Goal: Information Seeking & Learning: Learn about a topic

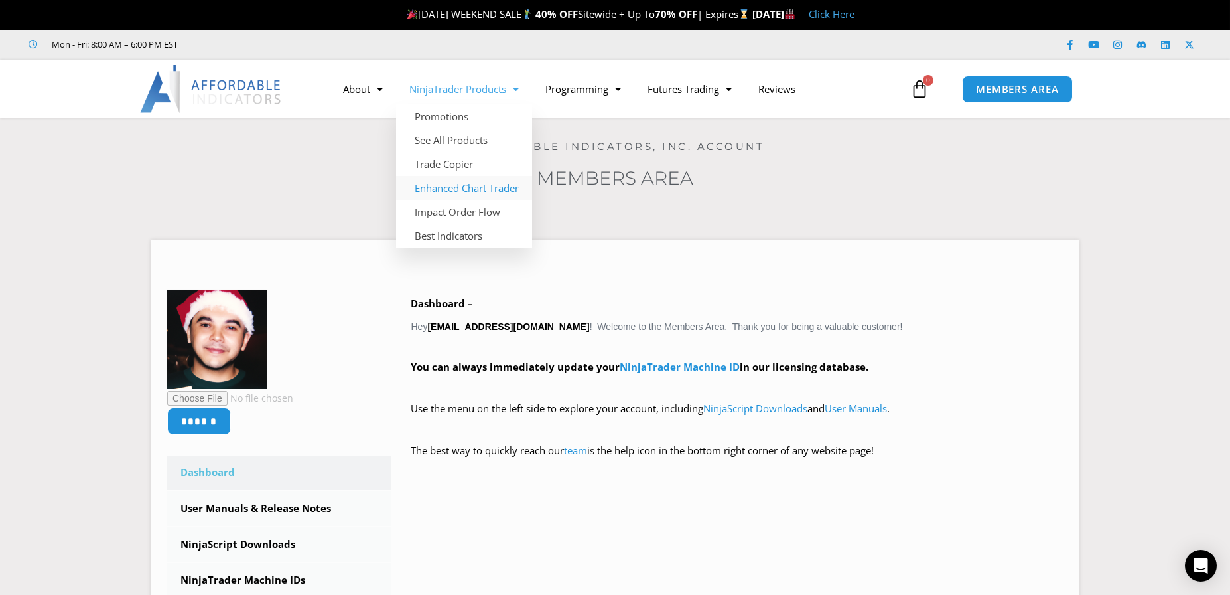
click at [445, 187] on link "Enhanced Chart Trader" at bounding box center [464, 188] width 136 height 24
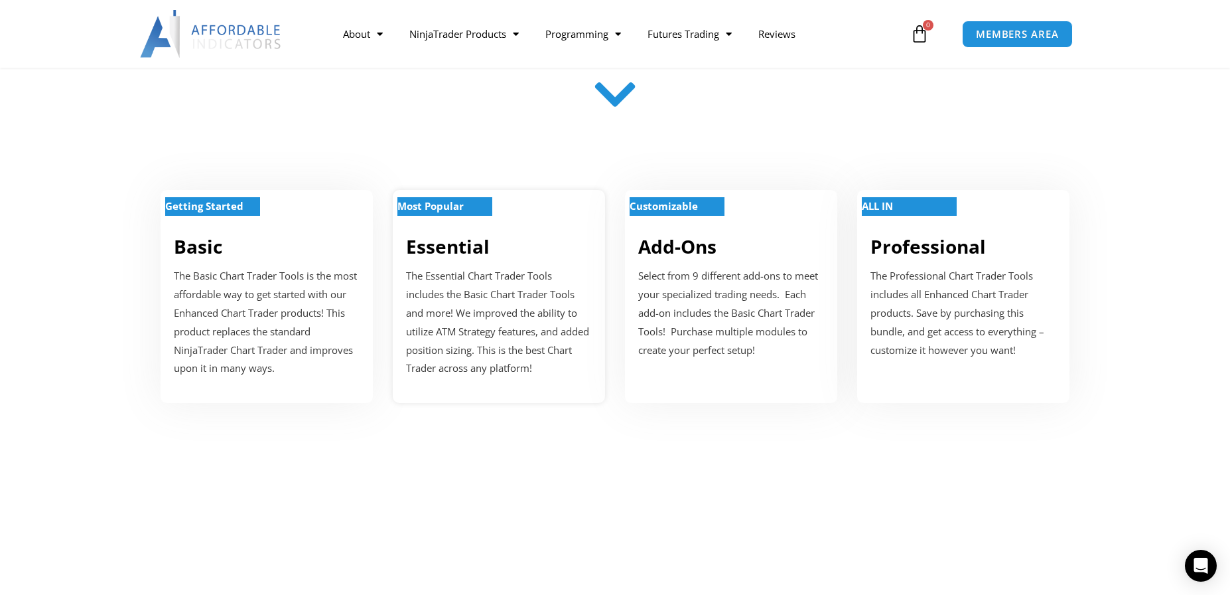
scroll to position [465, 0]
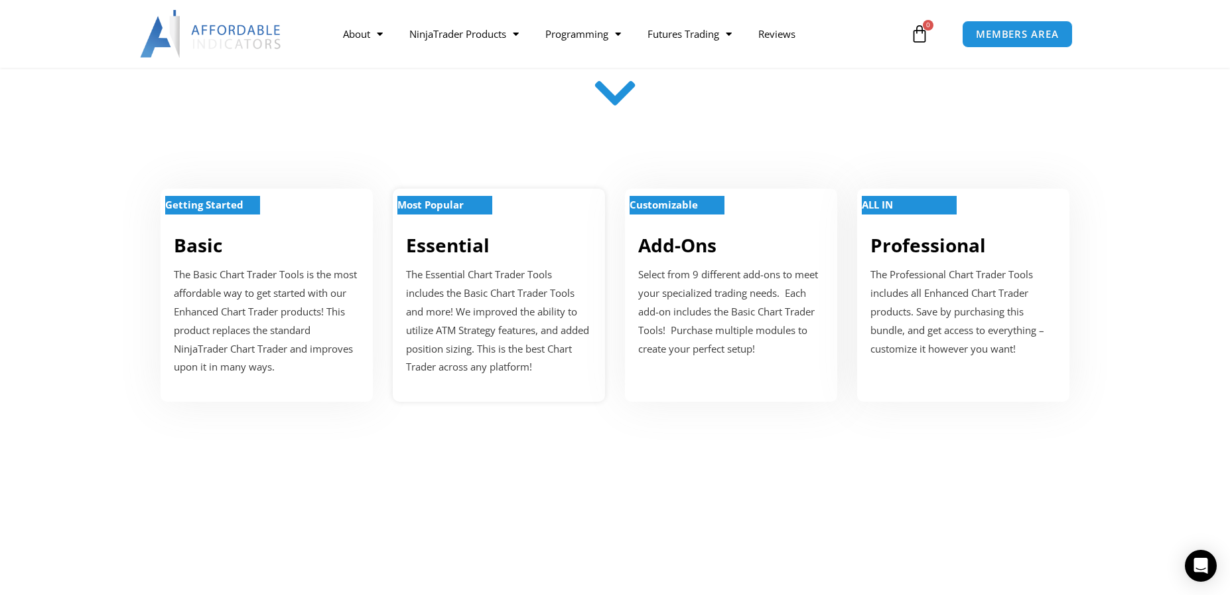
click at [472, 299] on p "The Essential Chart Trader Tools includes the Basic Chart Trader Tools and more…" at bounding box center [499, 320] width 186 height 111
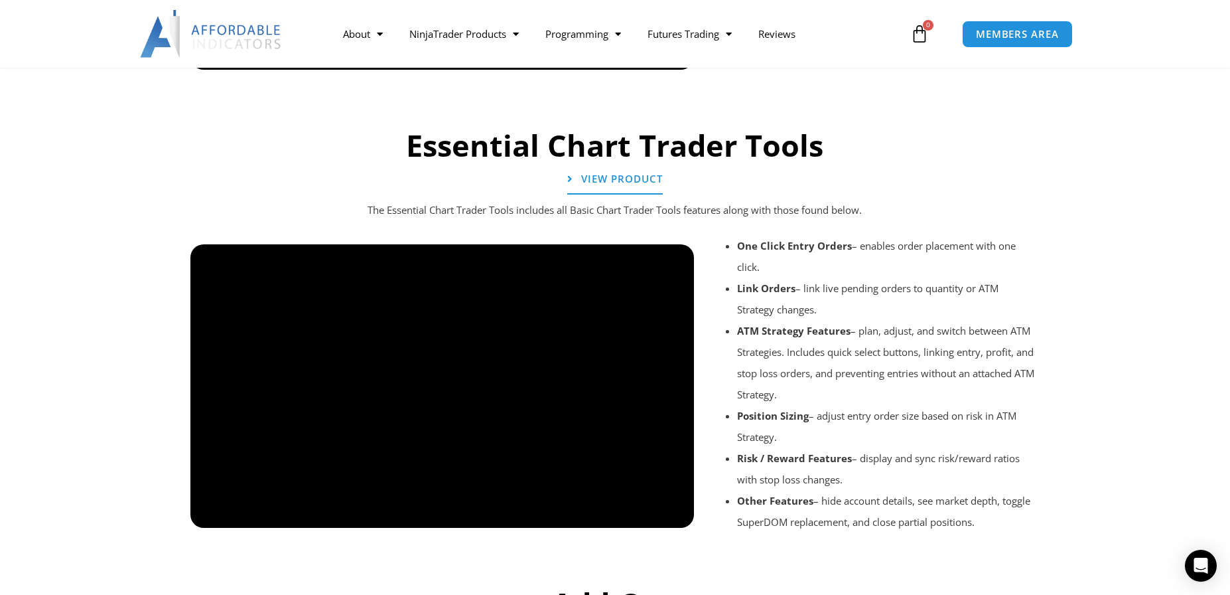
scroll to position [1455, 0]
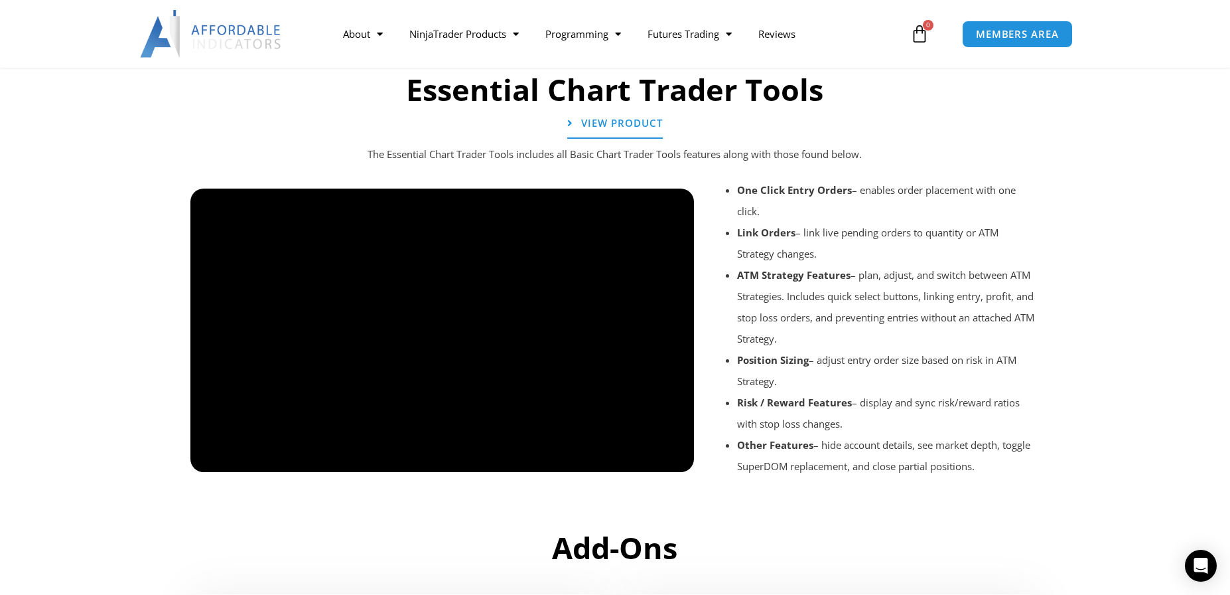
click at [668, 458] on div at bounding box center [442, 483] width 504 height 63
click at [674, 460] on div at bounding box center [442, 483] width 504 height 63
click at [671, 456] on div at bounding box center [442, 483] width 504 height 63
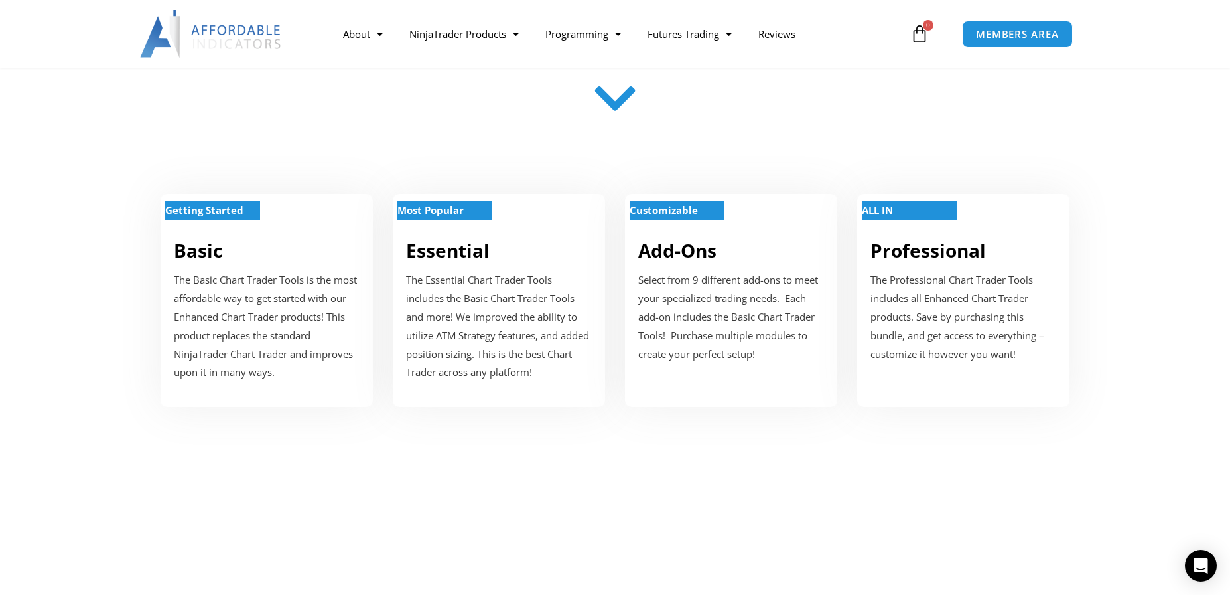
scroll to position [465, 0]
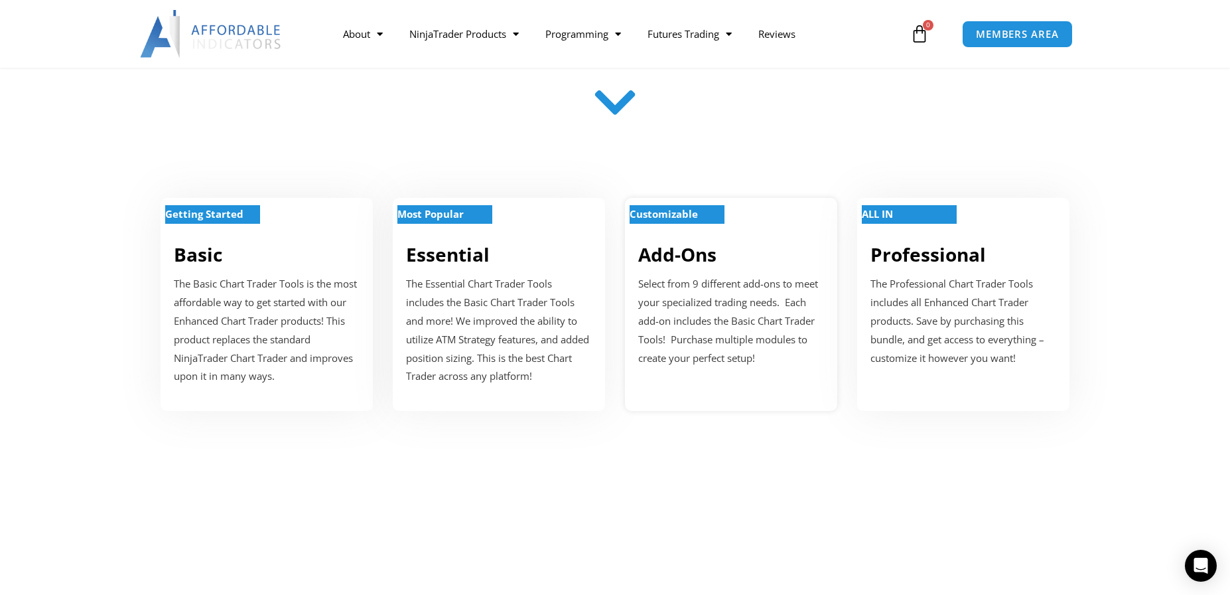
click at [661, 212] on strong "Customizable" at bounding box center [664, 213] width 68 height 13
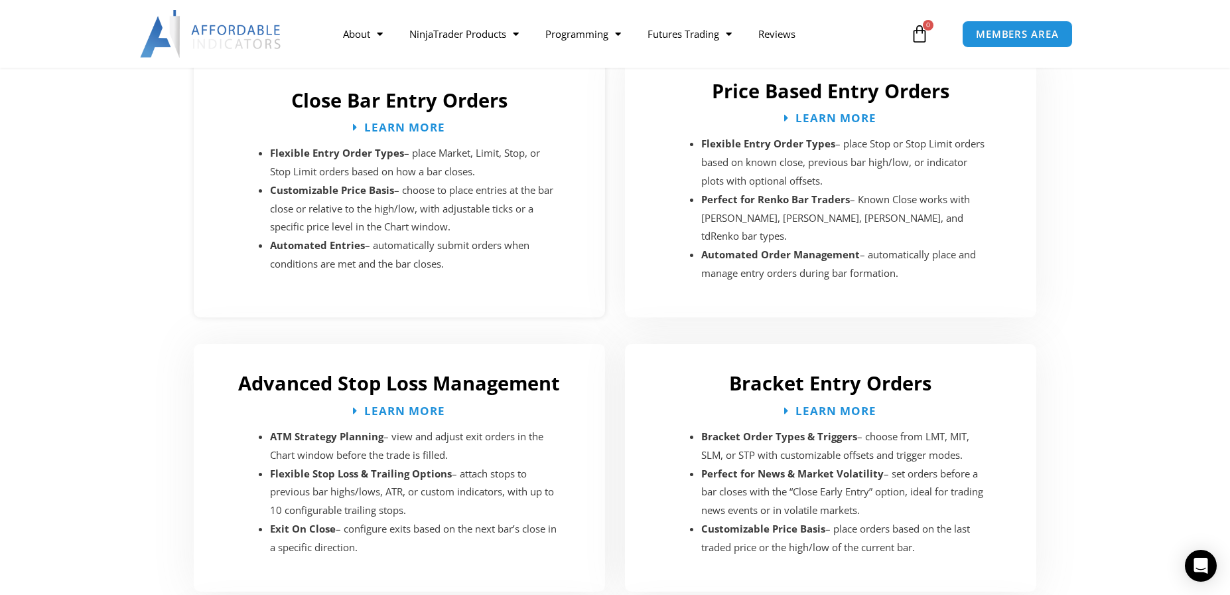
scroll to position [2003, 0]
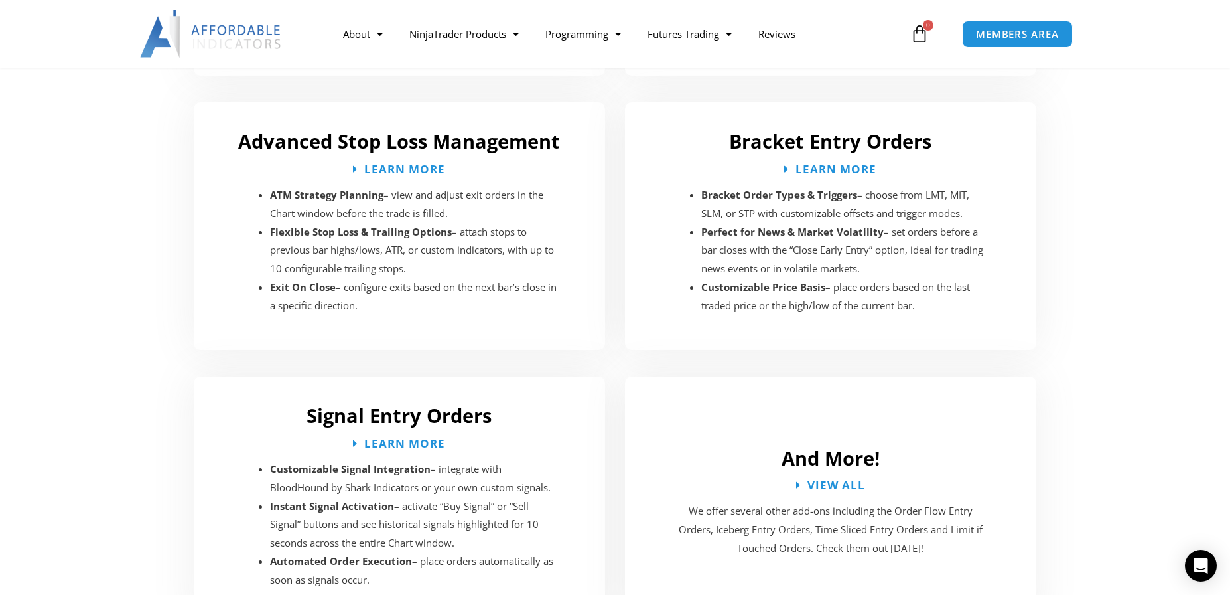
scroll to position [2234, 0]
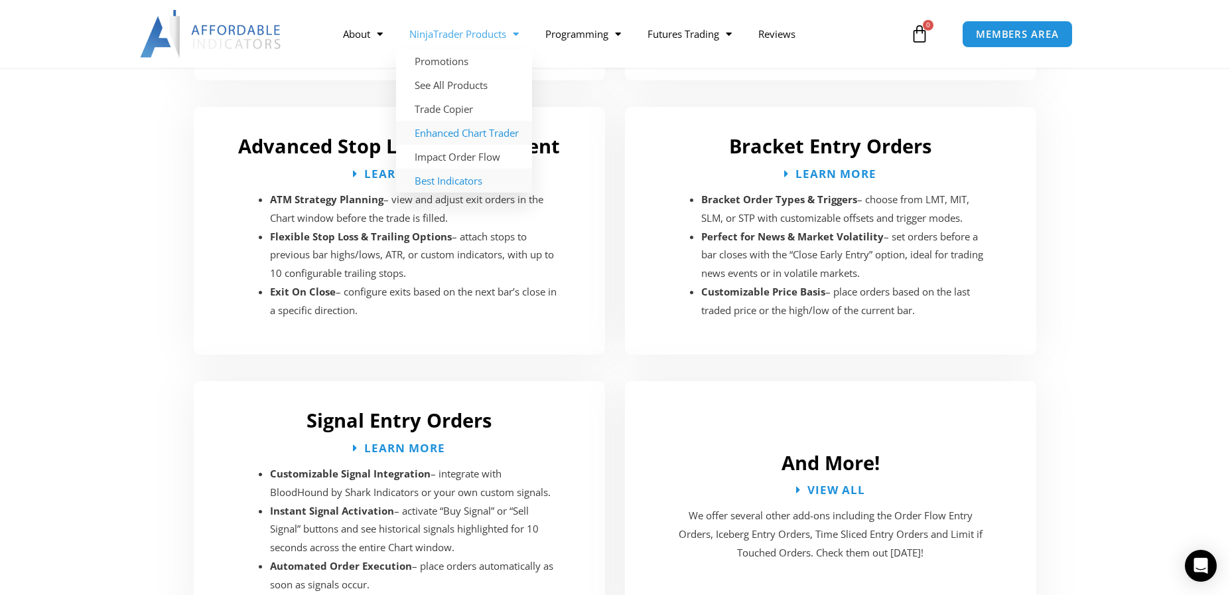
click at [449, 180] on link "Best Indicators" at bounding box center [464, 181] width 136 height 24
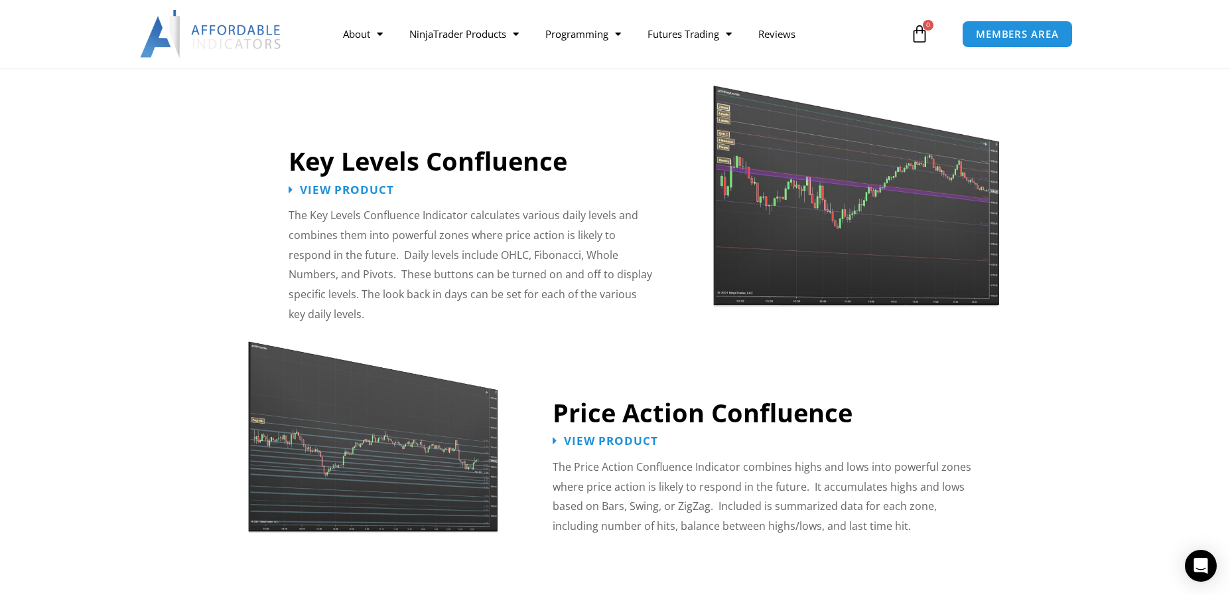
scroll to position [1460, 0]
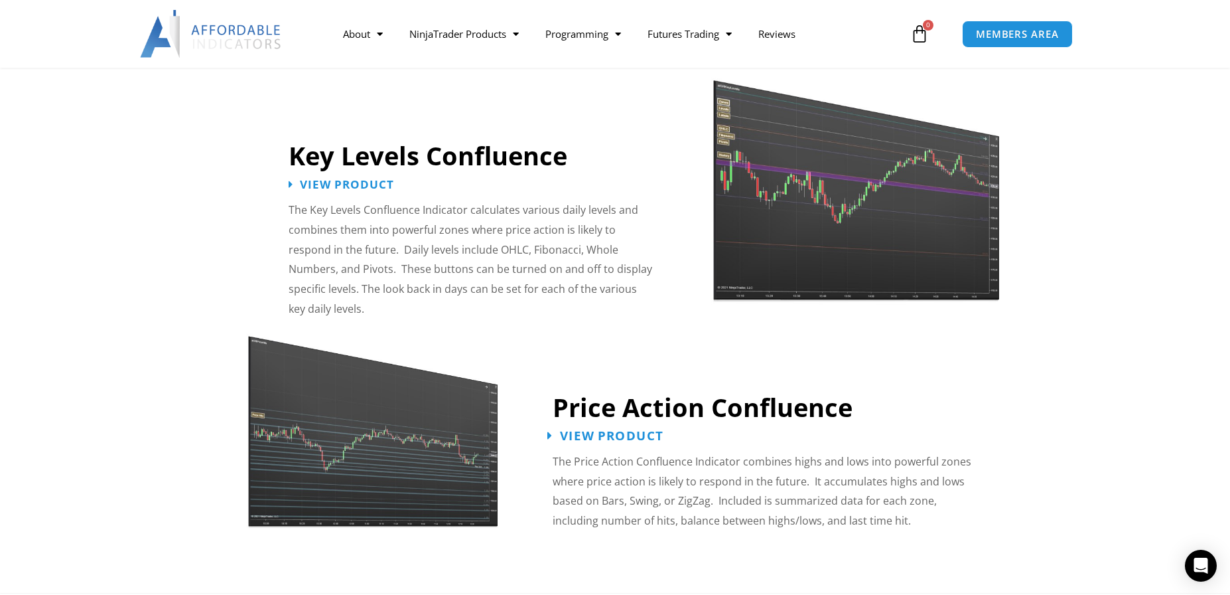
click at [601, 429] on span "View Product" at bounding box center [612, 435] width 104 height 13
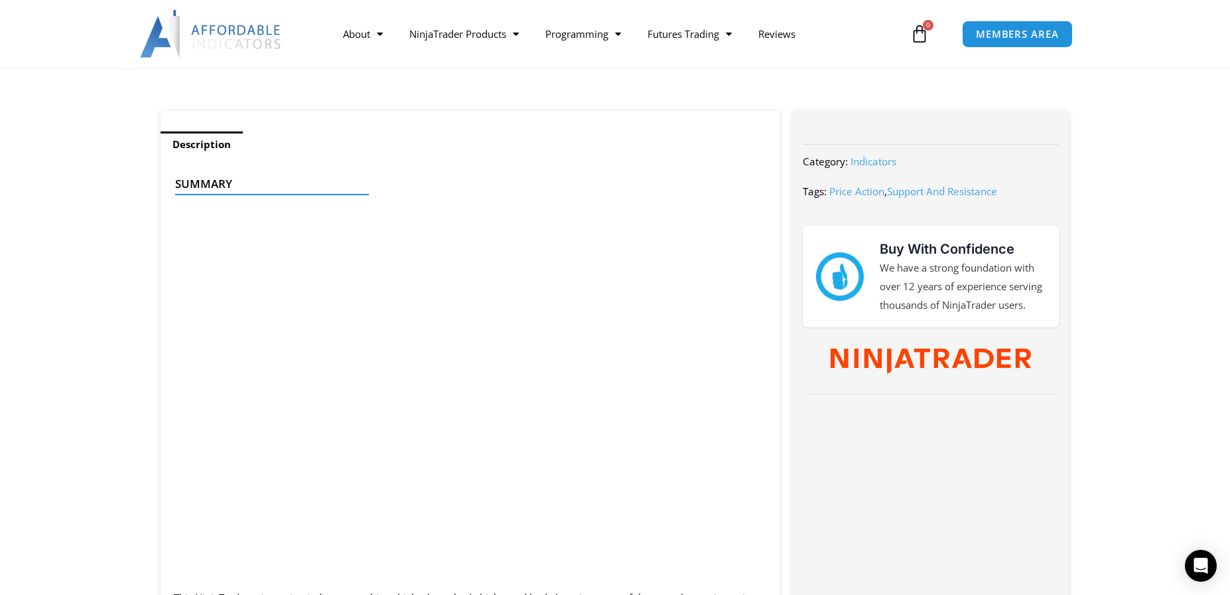
scroll to position [486, 0]
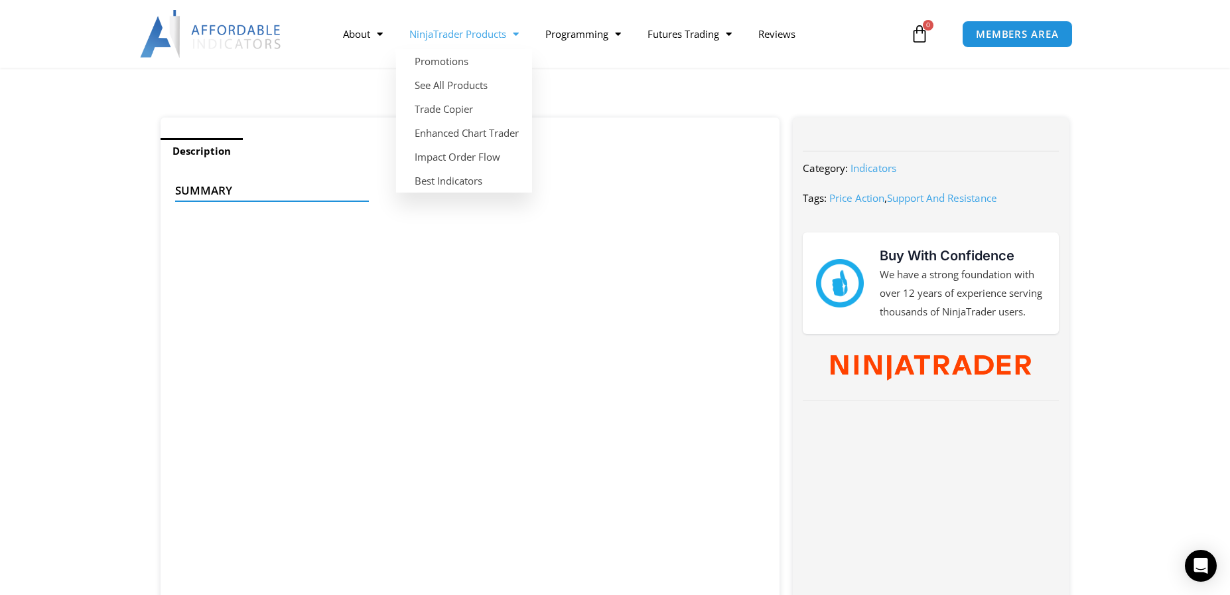
click at [519, 33] on span "Menu" at bounding box center [512, 34] width 13 height 23
click at [518, 32] on span "Menu" at bounding box center [512, 34] width 13 height 23
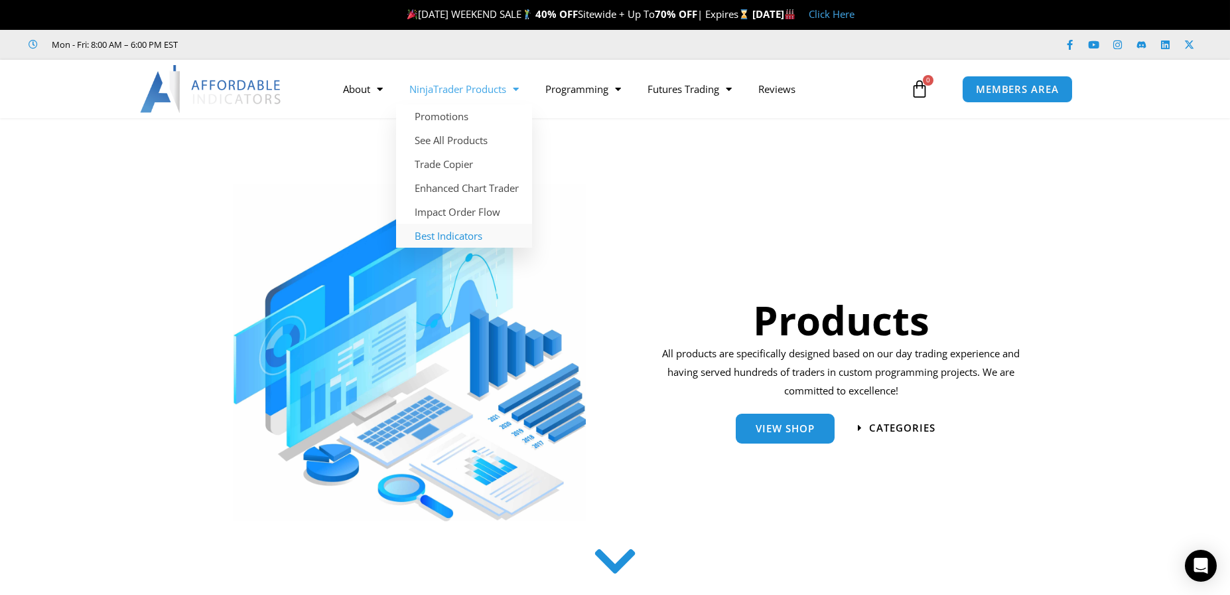
click at [436, 237] on link "Best Indicators" at bounding box center [464, 236] width 136 height 24
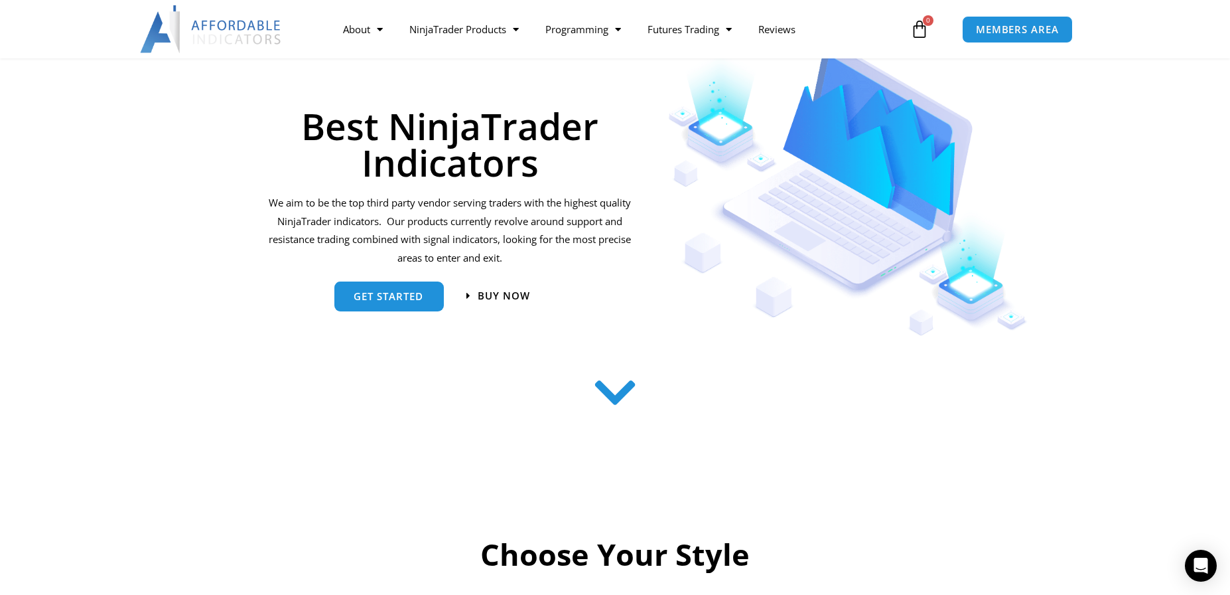
scroll to position [155, 0]
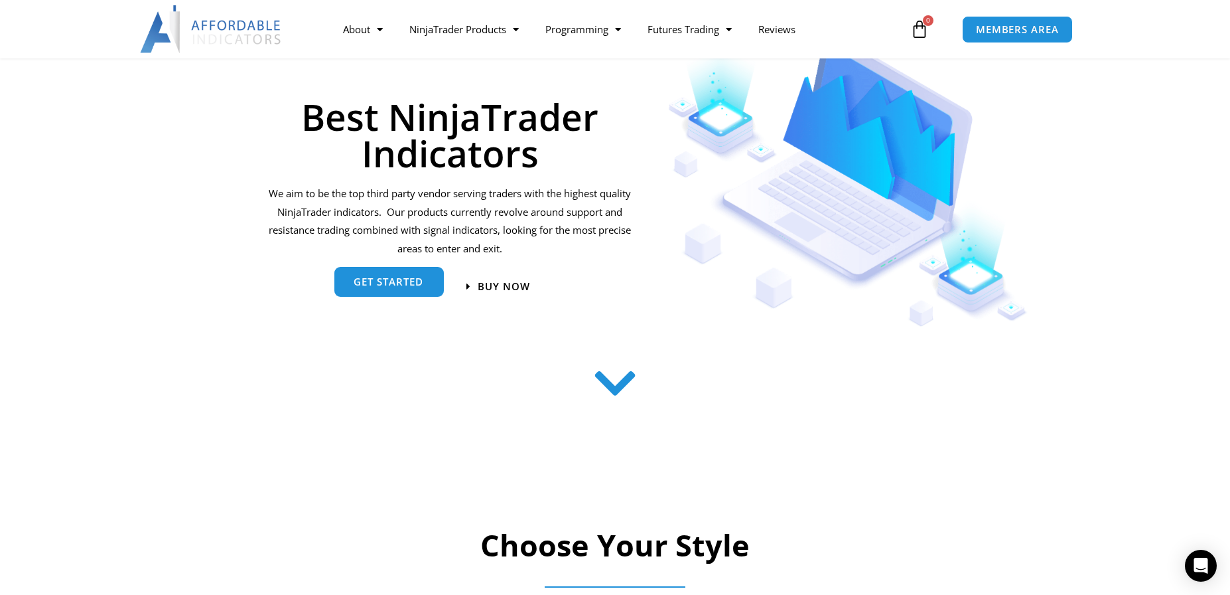
click at [406, 285] on span "get started" at bounding box center [389, 282] width 70 height 10
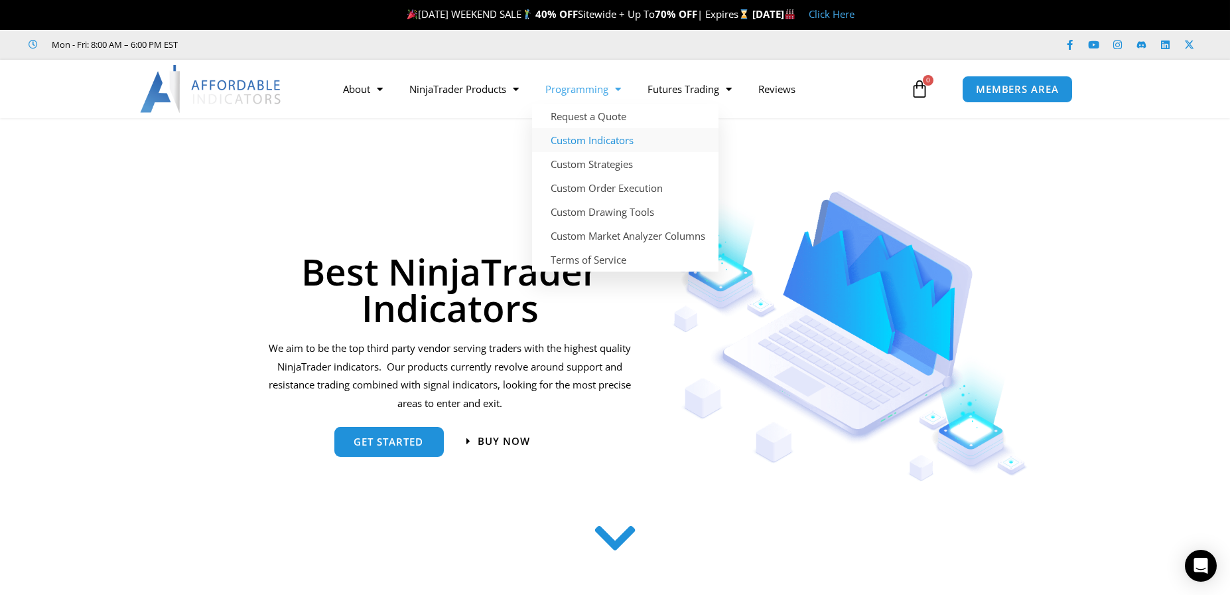
click at [615, 142] on link "Custom Indicators" at bounding box center [625, 140] width 186 height 24
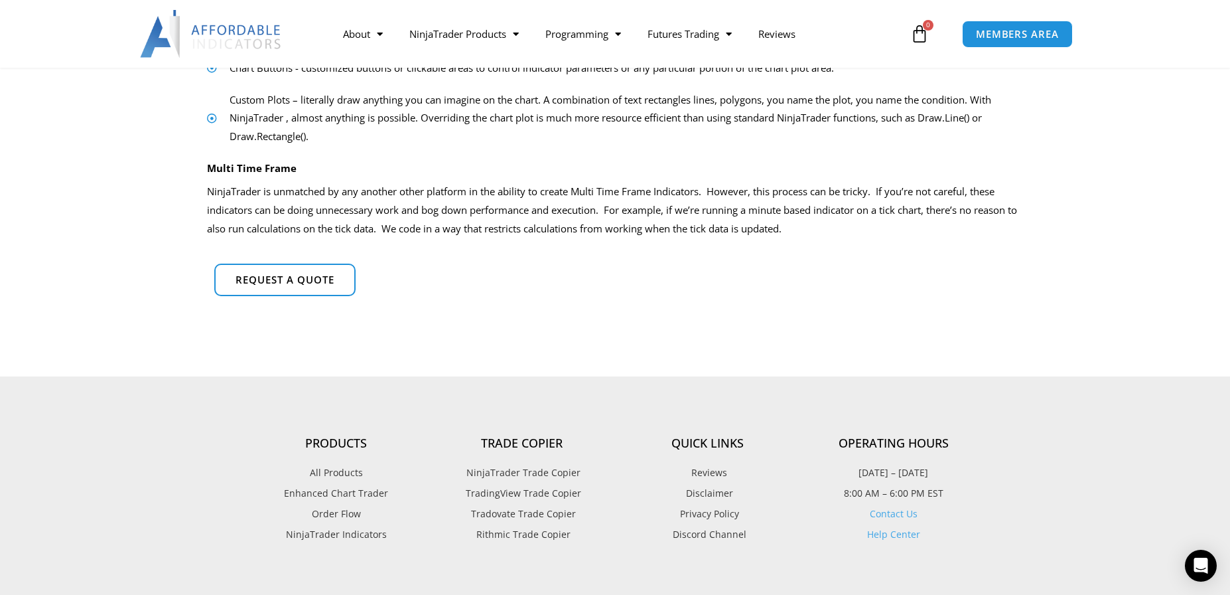
scroll to position [885, 0]
